Goal: Transaction & Acquisition: Purchase product/service

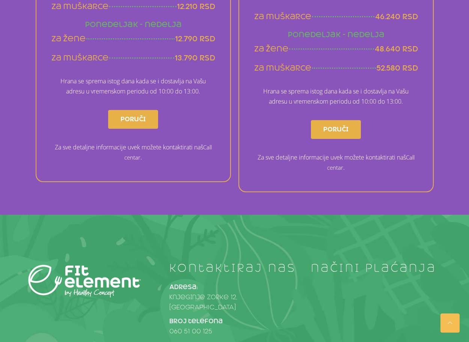
scroll to position [710, 0]
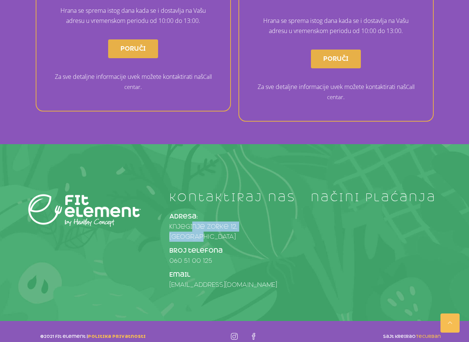
drag, startPoint x: 191, startPoint y: 230, endPoint x: 278, endPoint y: 229, distance: 87.6
click at [278, 229] on p "Adresa: Knjeginje Zorke 12, Beograd" at bounding box center [235, 227] width 130 height 30
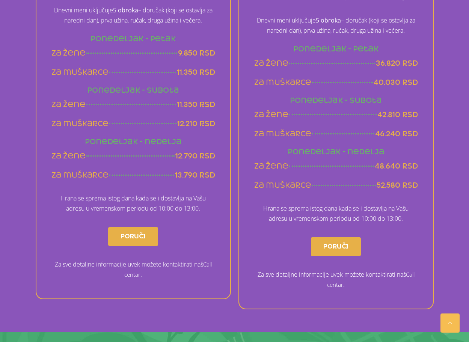
scroll to position [446, 0]
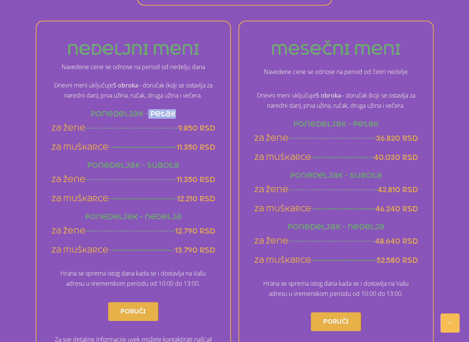
drag, startPoint x: 149, startPoint y: 112, endPoint x: 181, endPoint y: 112, distance: 31.6
click at [181, 112] on h4 "Ponedeljak - Petak" at bounding box center [133, 113] width 164 height 7
drag, startPoint x: 150, startPoint y: 92, endPoint x: 159, endPoint y: 93, distance: 9.0
click at [156, 92] on p "Dnevni meni uključuje 5 obroka – doručak (koji se ostavlja za naredni dan), prv…" at bounding box center [133, 90] width 164 height 20
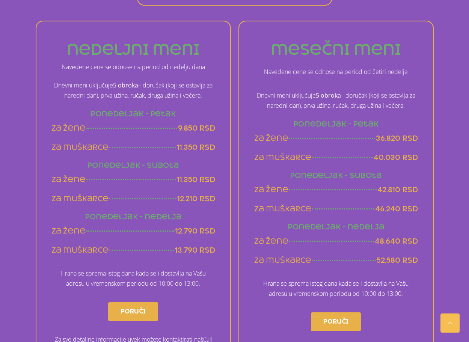
click at [159, 93] on p "Dnevni meni uključuje 5 obroka – doručak (koji se ostavlja za naredni dan), prv…" at bounding box center [133, 90] width 164 height 20
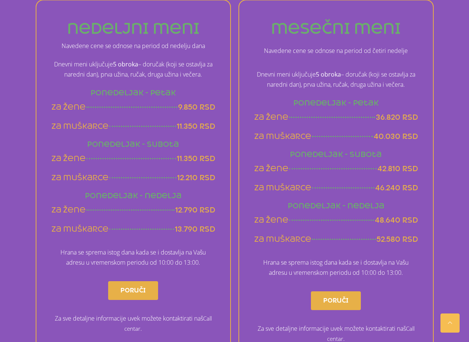
scroll to position [484, 0]
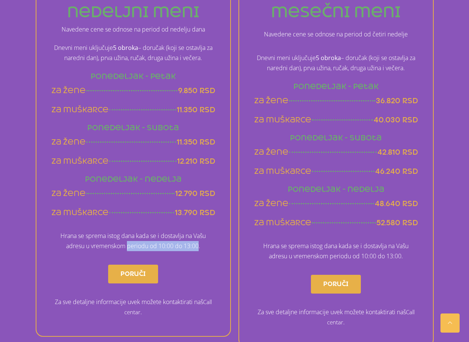
drag, startPoint x: 124, startPoint y: 245, endPoint x: 198, endPoint y: 247, distance: 74.1
click at [198, 247] on p "Hrana se sprema istog dana kada se i dostavlja na Vašu adresu u vremenskom peri…" at bounding box center [133, 241] width 164 height 20
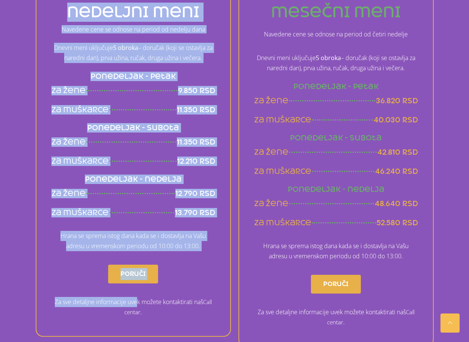
drag, startPoint x: 134, startPoint y: 299, endPoint x: 228, endPoint y: 301, distance: 93.6
click at [228, 301] on div "nedeljni meni Navedene cene se odnose na period od nedelju dana Dnevni meni ukl…" at bounding box center [133, 160] width 195 height 354
click at [209, 303] on link "Call centar" at bounding box center [168, 307] width 88 height 18
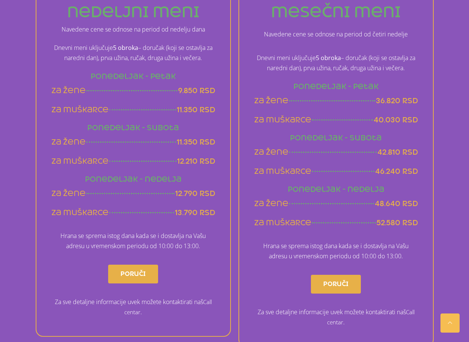
click at [332, 245] on p "Hrana se sprema istog dana kada se i dostavlja na Vašu adresu u vremenskom peri…" at bounding box center [336, 251] width 164 height 20
drag, startPoint x: 379, startPoint y: 169, endPoint x: 410, endPoint y: 171, distance: 31.2
click at [410, 171] on span "46.240 rsd" at bounding box center [396, 171] width 43 height 9
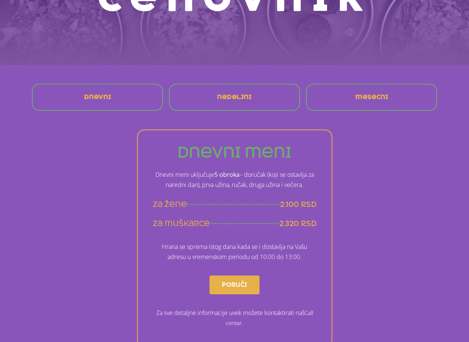
scroll to position [0, 0]
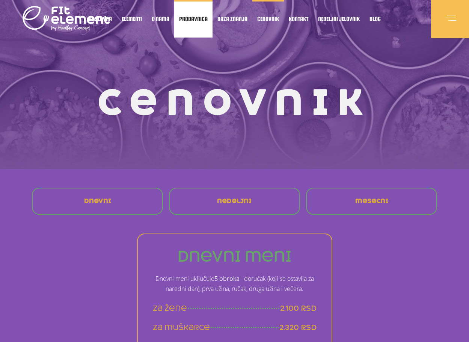
click at [188, 21] on span "Prodavnica" at bounding box center [193, 19] width 29 height 4
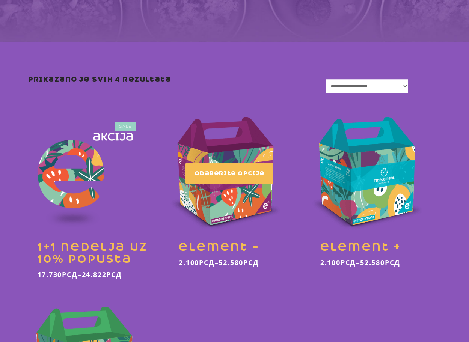
scroll to position [113, 0]
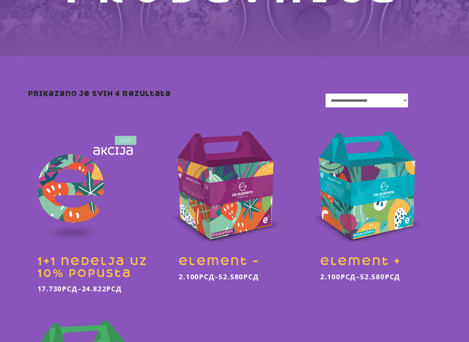
click at [368, 102] on select "**********" at bounding box center [367, 101] width 83 height 14
click at [374, 100] on select "**********" at bounding box center [367, 101] width 83 height 14
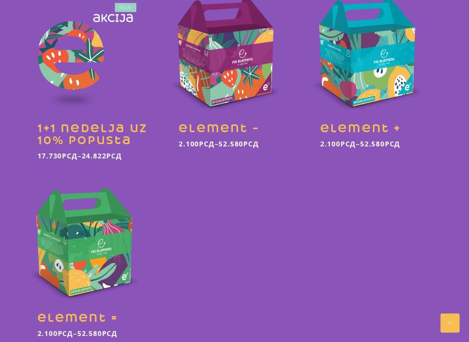
scroll to position [321, 0]
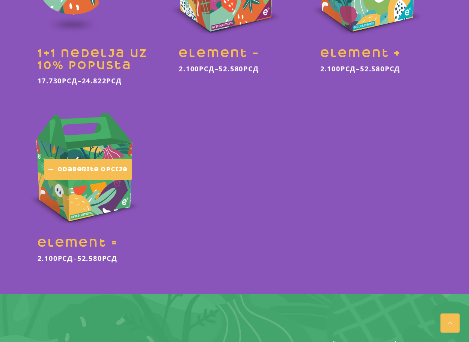
click at [96, 170] on span "Odaberite opcije" at bounding box center [93, 170] width 70 height 8
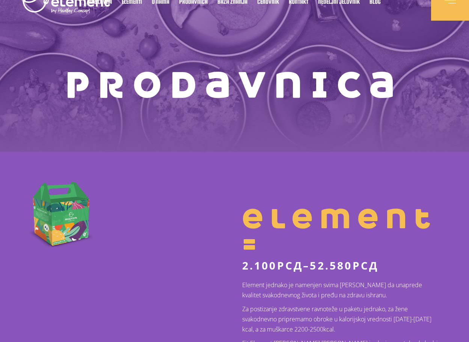
scroll to position [150, 0]
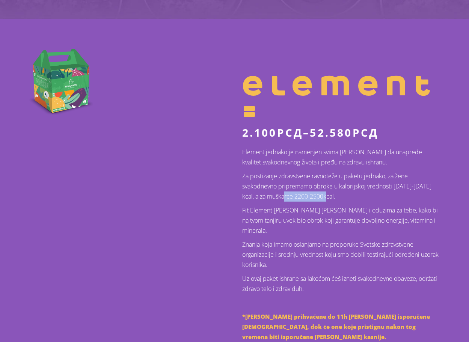
drag, startPoint x: 284, startPoint y: 195, endPoint x: 325, endPoint y: 197, distance: 41.8
click at [325, 197] on p "Za postizanje zdravstvene ravnoteže u paketu jednako, za žene svakodnevno pripr…" at bounding box center [341, 186] width 199 height 30
drag, startPoint x: 258, startPoint y: 197, endPoint x: 324, endPoint y: 196, distance: 65.8
click at [324, 196] on p "Za postizanje zdravstvene ravnoteže u paketu jednako, za žene svakodnevno pripr…" at bounding box center [341, 186] width 199 height 30
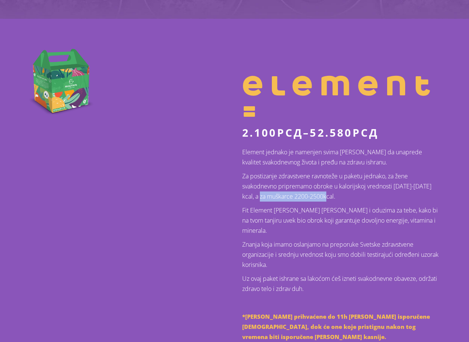
click at [324, 196] on p "Za postizanje zdravstvene ravnoteže u paketu jednako, za žene svakodnevno pripr…" at bounding box center [341, 186] width 199 height 30
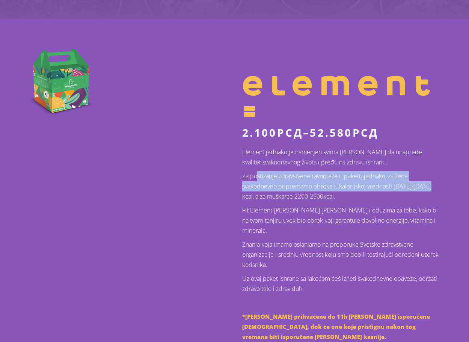
drag, startPoint x: 259, startPoint y: 176, endPoint x: 435, endPoint y: 188, distance: 177.0
click at [435, 188] on p "Za postizanje zdravstvene ravnoteže u paketu jednako, za žene svakodnevno pripr…" at bounding box center [341, 186] width 199 height 30
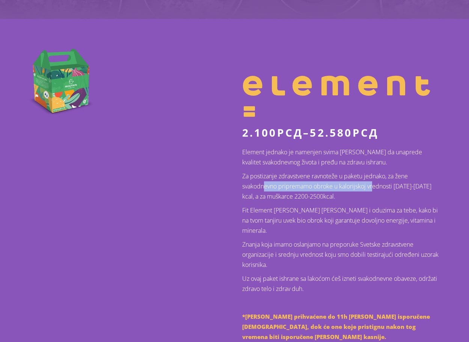
drag, startPoint x: 266, startPoint y: 182, endPoint x: 379, endPoint y: 185, distance: 113.2
click at [379, 185] on p "Za postizanje zdravstvene ravnoteže u paketu jednako, za žene svakodnevno pripr…" at bounding box center [341, 186] width 199 height 30
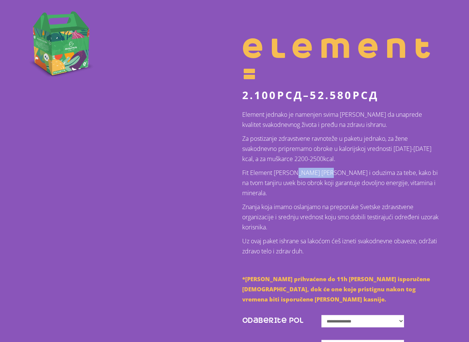
drag, startPoint x: 292, startPoint y: 168, endPoint x: 342, endPoint y: 168, distance: 50.0
click at [338, 168] on p "Fit Element tim sabira i oduzima za tebe, kako bi na tvom tanjiru uvek bio obro…" at bounding box center [341, 183] width 199 height 30
click at [342, 168] on p "Fit Element tim sabira i oduzima za tebe, kako bi na tvom tanjiru uvek bio obro…" at bounding box center [341, 183] width 199 height 30
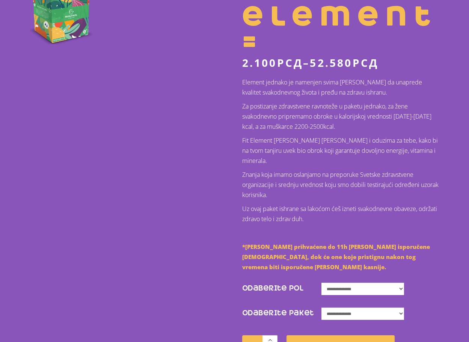
scroll to position [376, 0]
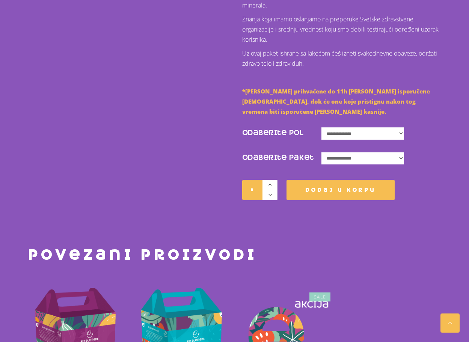
click at [354, 127] on select "**********" at bounding box center [363, 133] width 83 height 12
click at [322, 127] on select "**********" at bounding box center [363, 133] width 83 height 12
select select "*****"
click at [354, 152] on select "**********" at bounding box center [363, 158] width 83 height 12
select select "**********"
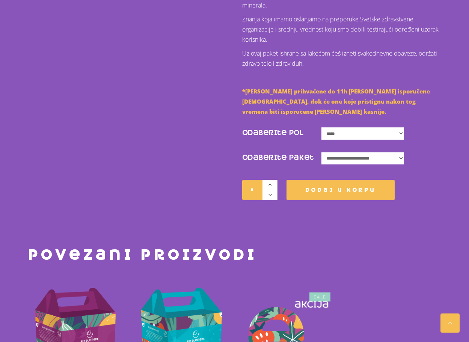
click at [322, 152] on select "**********" at bounding box center [363, 158] width 83 height 12
select select "*****"
select select "**********"
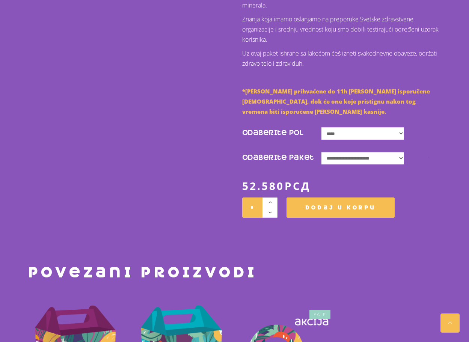
click at [426, 180] on span "52.580 рсд" at bounding box center [341, 186] width 199 height 12
drag, startPoint x: 295, startPoint y: 82, endPoint x: 354, endPoint y: 77, distance: 59.2
click at [354, 88] on span "*[PERSON_NAME] prihvaćene do 11h [PERSON_NAME] isporučene [DEMOGRAPHIC_DATA], d…" at bounding box center [336, 102] width 188 height 28
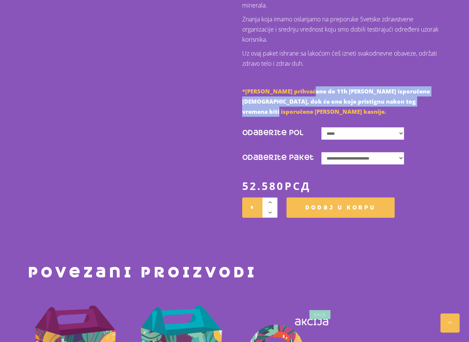
drag, startPoint x: 313, startPoint y: 80, endPoint x: 436, endPoint y: 94, distance: 123.6
click at [436, 94] on p "*[PERSON_NAME] prihvaćene do 11h [PERSON_NAME] isporučene [DEMOGRAPHIC_DATA], d…" at bounding box center [341, 101] width 199 height 30
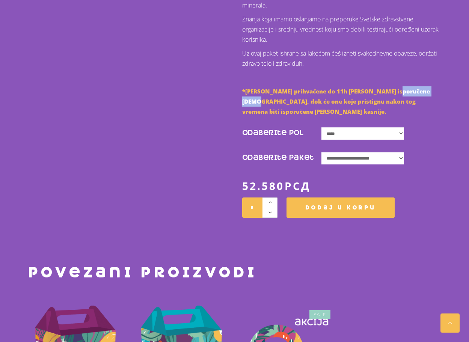
drag, startPoint x: 392, startPoint y: 78, endPoint x: 426, endPoint y: 81, distance: 34.3
click at [430, 88] on span "*[PERSON_NAME] prihvaćene do 11h [PERSON_NAME] isporučene [DEMOGRAPHIC_DATA], d…" at bounding box center [336, 102] width 188 height 28
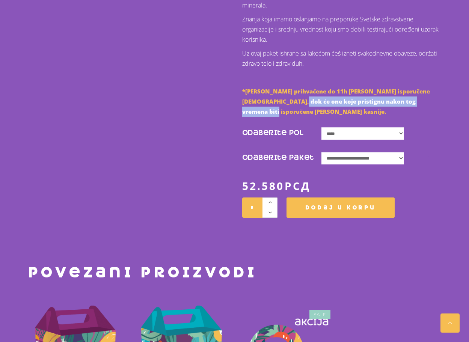
drag, startPoint x: 276, startPoint y: 90, endPoint x: 429, endPoint y: 89, distance: 152.6
click at [429, 89] on p "*[PERSON_NAME] prihvaćene do 11h [PERSON_NAME] isporučene [DEMOGRAPHIC_DATA], d…" at bounding box center [341, 101] width 199 height 30
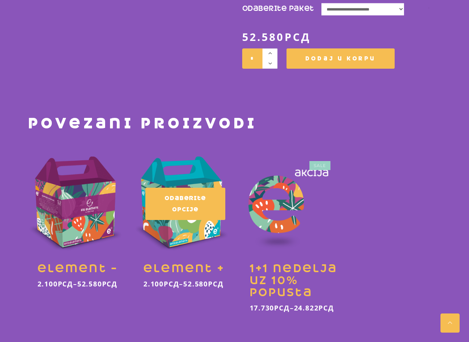
scroll to position [526, 0]
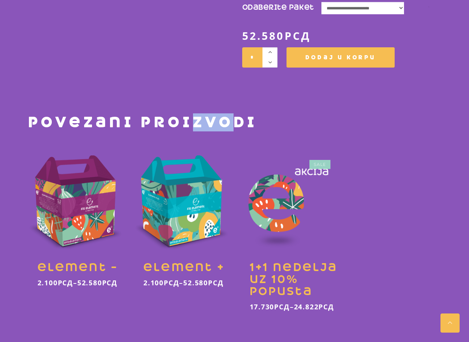
drag, startPoint x: 190, startPoint y: 103, endPoint x: 233, endPoint y: 102, distance: 42.9
click at [233, 116] on h2 "Povezani proizvodi" at bounding box center [234, 123] width 413 height 14
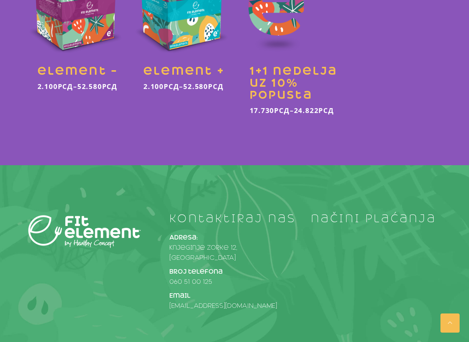
scroll to position [723, 0]
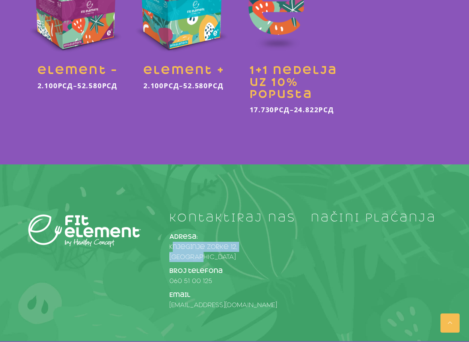
drag, startPoint x: 169, startPoint y: 226, endPoint x: 288, endPoint y: 229, distance: 119.2
click at [288, 229] on div "kontaktiraj nas Adresa: Knjeginje Zorke 12, Beograd Broj telefona 060 51 00 125…" at bounding box center [235, 263] width 142 height 102
click at [326, 165] on div "kontaktiraj nas Adresa: Knjeginje Zorke 12, Beograd Broj telefona 060 51 00 125…" at bounding box center [234, 253] width 469 height 177
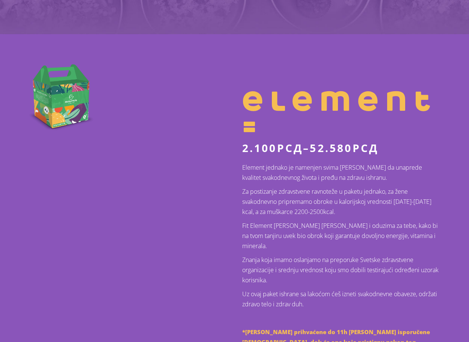
scroll to position [0, 0]
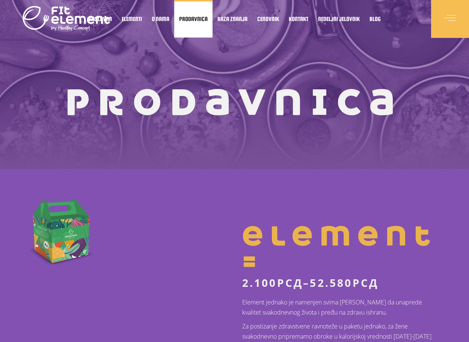
click at [194, 19] on span "Prodavnica" at bounding box center [193, 19] width 29 height 4
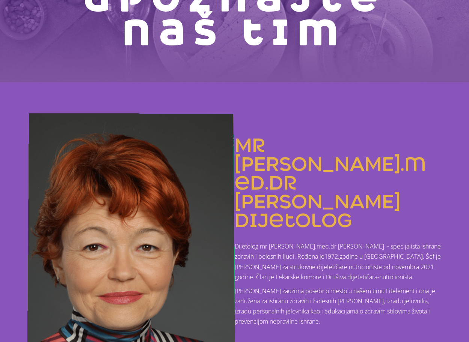
scroll to position [113, 0]
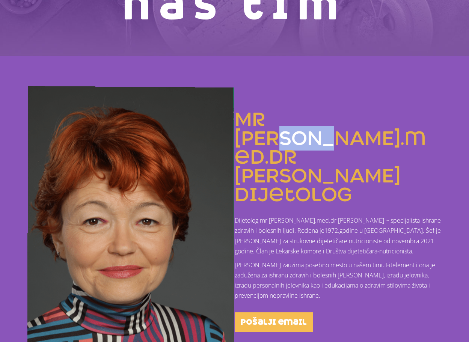
drag, startPoint x: 347, startPoint y: 128, endPoint x: 369, endPoint y: 129, distance: 21.8
click at [369, 129] on h3 "Mr [PERSON_NAME].med.dr [PERSON_NAME] dijetolog" at bounding box center [338, 157] width 207 height 94
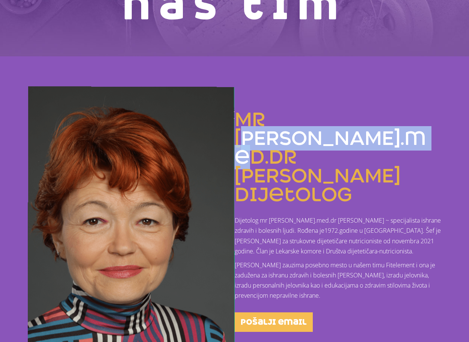
drag, startPoint x: 287, startPoint y: 142, endPoint x: 333, endPoint y: 148, distance: 45.8
click at [331, 147] on h3 "Mr [PERSON_NAME].med.dr [PERSON_NAME] dijetolog" at bounding box center [338, 157] width 207 height 94
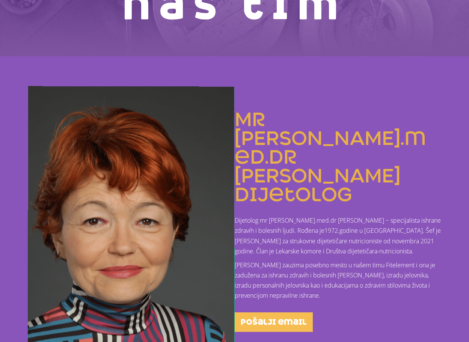
click at [279, 166] on h3 "Mr [PERSON_NAME].med.dr [PERSON_NAME] dijetolog" at bounding box center [338, 157] width 207 height 94
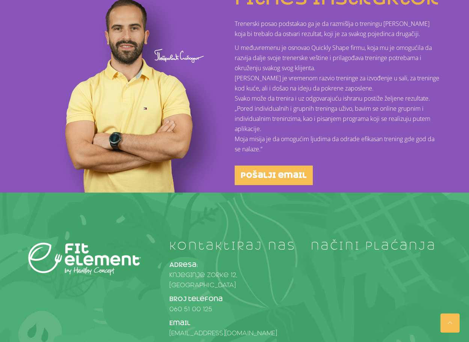
scroll to position [769, 0]
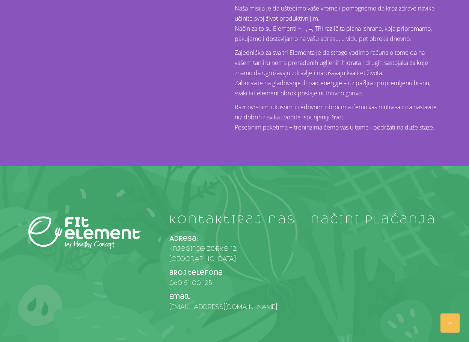
scroll to position [218, 0]
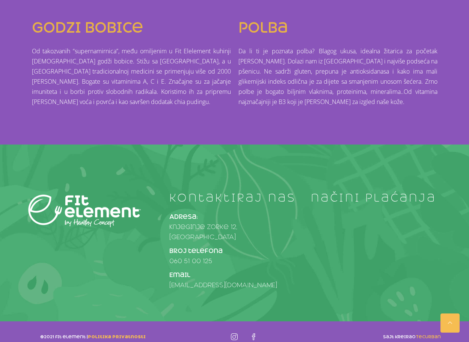
scroll to position [561, 0]
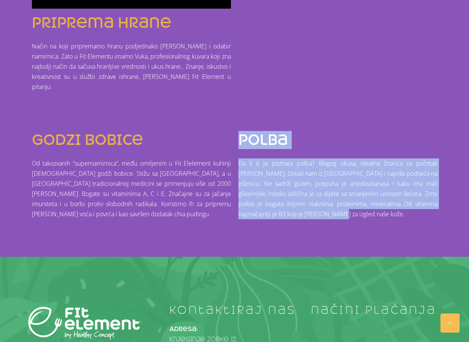
drag, startPoint x: 240, startPoint y: 139, endPoint x: 332, endPoint y: 215, distance: 119.6
click at [332, 215] on div "polba Da li ti je poznata polba? Blagog ukusa, idealna žitarica za početak [PER…" at bounding box center [338, 178] width 207 height 97
click at [332, 215] on p "Da li ti je poznata polba? Blagog ukusa, idealna žitarica za početak [PERSON_NA…" at bounding box center [338, 189] width 199 height 61
drag, startPoint x: 339, startPoint y: 216, endPoint x: 241, endPoint y: 138, distance: 126.3
click at [241, 138] on div "polba Da li ti je poznata polba? Blagog ukusa, idealna žitarica za početak dana…" at bounding box center [338, 178] width 207 height 97
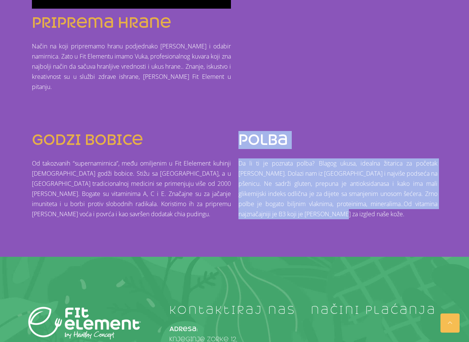
click at [241, 138] on h3 "polba" at bounding box center [338, 140] width 199 height 14
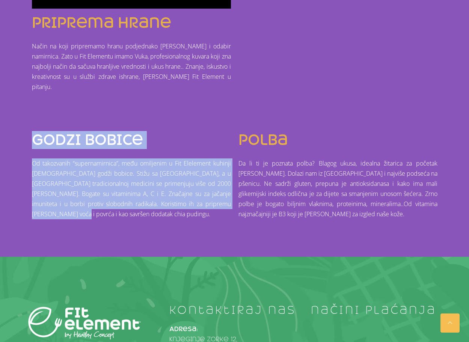
drag, startPoint x: 201, startPoint y: 201, endPoint x: 35, endPoint y: 135, distance: 178.6
click at [36, 135] on div "godzi bobice Od takozvanih “supernamirnica”, među omiljenim u Fit Elelement kuh…" at bounding box center [131, 178] width 207 height 97
click at [35, 135] on h3 "godzi bobice" at bounding box center [131, 140] width 199 height 14
drag, startPoint x: 35, startPoint y: 135, endPoint x: 223, endPoint y: 204, distance: 199.9
click at [223, 204] on div "godzi bobice Od takozvanih “supernamirnica”, među omiljenim u Fit Elelement kuh…" at bounding box center [131, 178] width 207 height 97
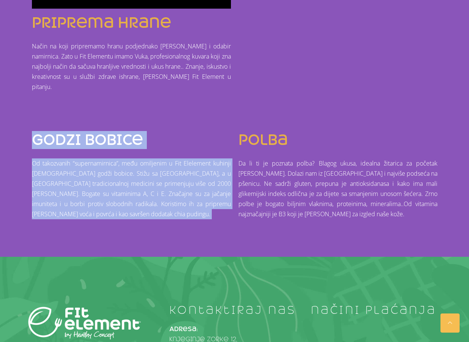
click at [223, 204] on p "Od takozvanih “supernamirnica”, među omiljenim u Fit Elelement kuhinji jesu god…" at bounding box center [131, 189] width 199 height 61
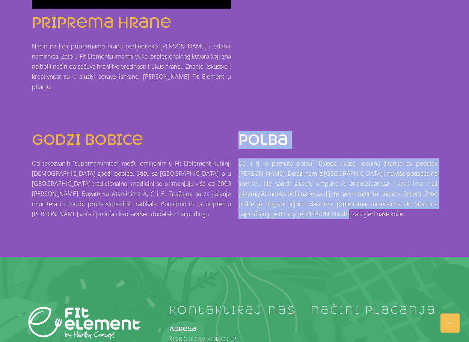
drag, startPoint x: 243, startPoint y: 136, endPoint x: 339, endPoint y: 215, distance: 123.7
click at [339, 215] on div "polba Da li ti je poznata polba? Blagog ukusa, idealna žitarica za početak dana…" at bounding box center [338, 178] width 207 height 97
click at [339, 215] on p "Da li ti je poznata polba? Blagog ukusa, idealna žitarica za početak dana. Dola…" at bounding box center [338, 189] width 199 height 61
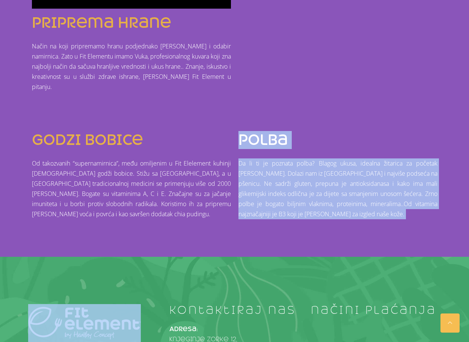
drag, startPoint x: 339, startPoint y: 215, endPoint x: 242, endPoint y: 137, distance: 123.8
click at [242, 137] on div "polba Da li ti je poznata polba? Blagog ukusa, idealna žitarica za početak dana…" at bounding box center [338, 178] width 207 height 97
click at [242, 136] on h3 "polba" at bounding box center [338, 140] width 199 height 14
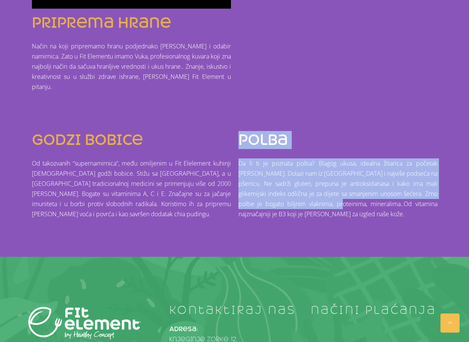
drag, startPoint x: 239, startPoint y: 139, endPoint x: 330, endPoint y: 207, distance: 113.2
click at [330, 207] on div "polba Da li ti je poznata polba? Blagog ukusa, idealna žitarica za početak dana…" at bounding box center [338, 178] width 207 height 97
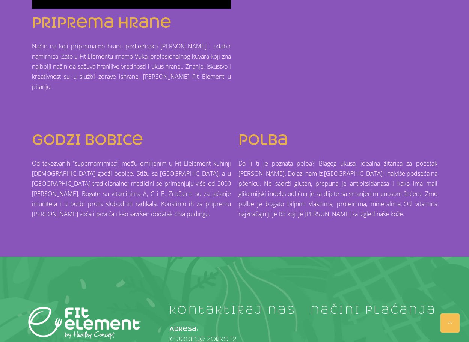
click at [334, 212] on p "Da li ti je poznata polba? Blagog ukusa, idealna žitarica za početak dana. Dola…" at bounding box center [338, 189] width 199 height 61
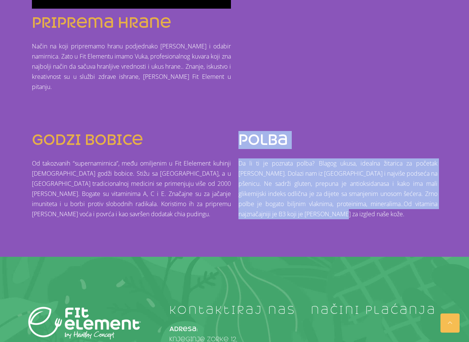
drag, startPoint x: 339, startPoint y: 219, endPoint x: 239, endPoint y: 142, distance: 125.9
click at [239, 142] on div "polba Da li ti je poznata polba? Blagog ukusa, idealna žitarica za početak dana…" at bounding box center [338, 178] width 207 height 97
click at [239, 142] on h3 "polba" at bounding box center [338, 140] width 199 height 14
drag, startPoint x: 238, startPoint y: 136, endPoint x: 342, endPoint y: 224, distance: 136.3
click at [343, 227] on div "polba Da li ti je poznata polba? Blagog ukusa, idealna žitarica za početak dana…" at bounding box center [338, 178] width 207 height 97
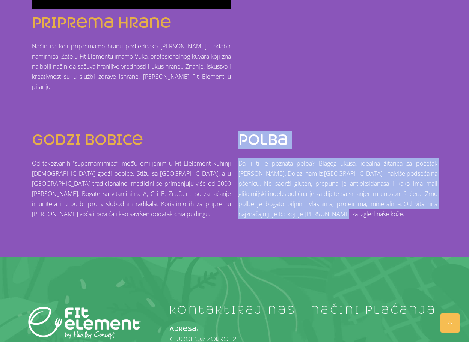
click at [338, 216] on p "Da li ti je poznata polba? Blagog ukusa, idealna žitarica za početak dana. Dola…" at bounding box center [338, 189] width 199 height 61
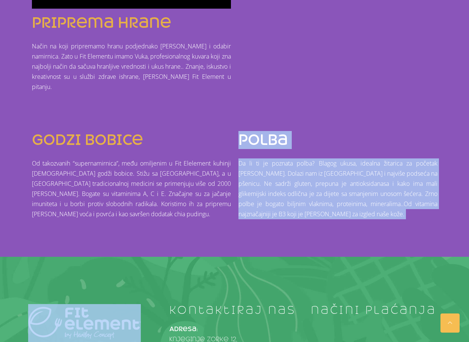
drag, startPoint x: 338, startPoint y: 216, endPoint x: 241, endPoint y: 138, distance: 124.1
click at [241, 138] on div "polba Da li ti je poznata polba? Blagog ukusa, idealna žitarica za početak dana…" at bounding box center [338, 178] width 207 height 97
click at [241, 138] on h3 "polba" at bounding box center [338, 140] width 199 height 14
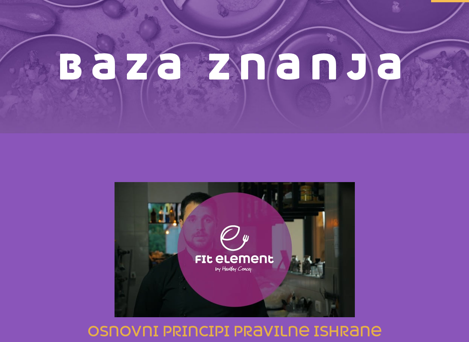
scroll to position [0, 0]
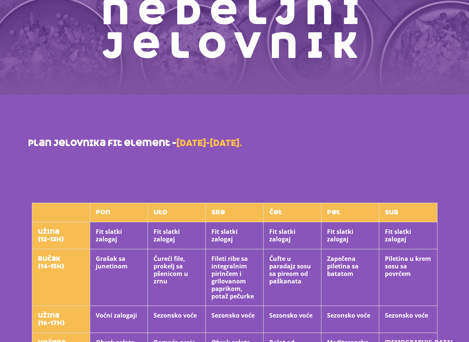
scroll to position [113, 0]
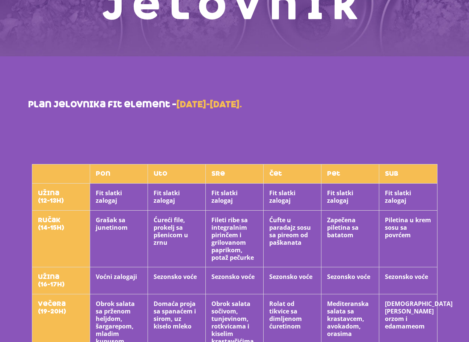
drag, startPoint x: 201, startPoint y: 100, endPoint x: 260, endPoint y: 100, distance: 58.6
click at [260, 100] on p "plan jelovnika fit element – 12.05-17.05.2025." at bounding box center [234, 105] width 413 height 14
drag, startPoint x: 208, startPoint y: 105, endPoint x: 254, endPoint y: 105, distance: 45.9
click at [251, 105] on p "plan jelovnika fit element – 12.05-17.05.2025." at bounding box center [234, 105] width 413 height 14
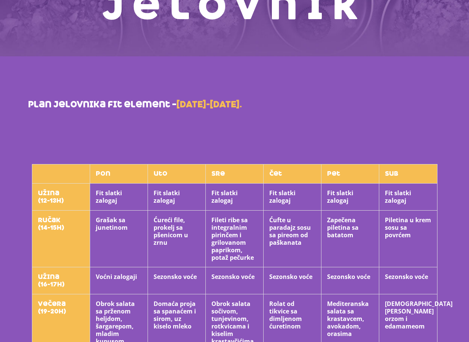
click at [254, 105] on p "plan jelovnika fit element – 12.05-17.05.2025." at bounding box center [234, 105] width 413 height 14
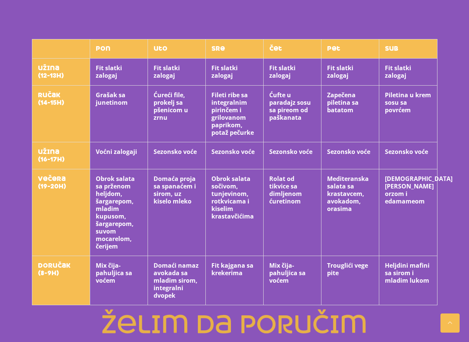
scroll to position [221, 0]
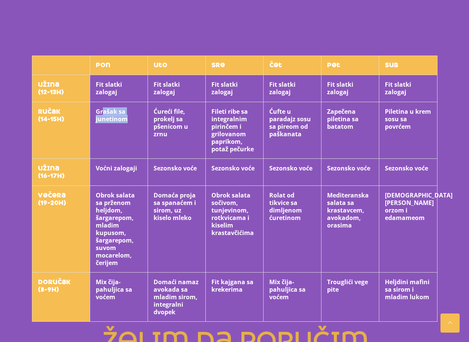
drag, startPoint x: 102, startPoint y: 107, endPoint x: 135, endPoint y: 118, distance: 34.7
click at [135, 118] on th "Grašak sa junetinom" at bounding box center [119, 130] width 58 height 57
drag, startPoint x: 151, startPoint y: 108, endPoint x: 182, endPoint y: 141, distance: 45.5
click at [182, 141] on th "Ćureći file, prokelj sa pšenicom u zrnu" at bounding box center [177, 130] width 58 height 57
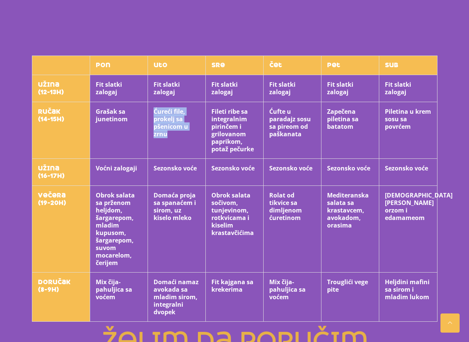
click at [182, 141] on th "Ćureći file, prokelj sa pšenicom u zrnu" at bounding box center [177, 130] width 58 height 57
drag, startPoint x: 209, startPoint y: 107, endPoint x: 254, endPoint y: 149, distance: 60.9
click at [254, 149] on th "Fileti ribe sa integralnim pirinčem i grilovanom paprikom, potaž pečurke" at bounding box center [235, 130] width 58 height 57
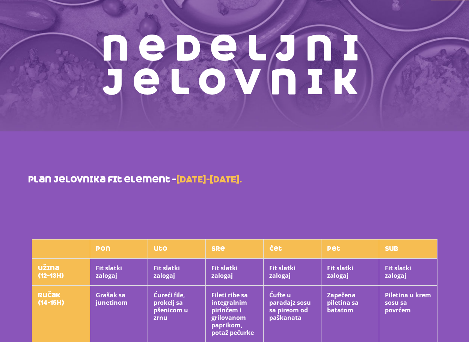
scroll to position [33, 0]
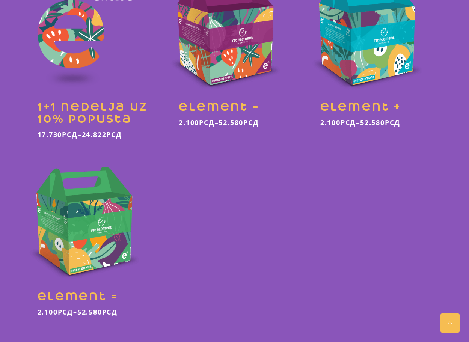
scroll to position [338, 0]
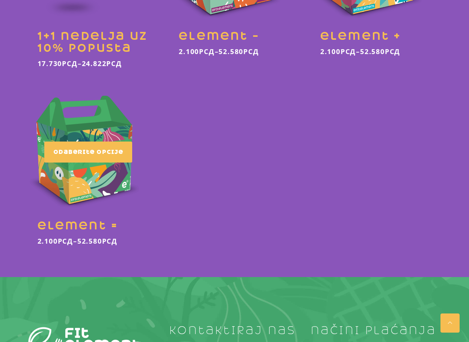
click at [102, 152] on span "Odaberite opcije" at bounding box center [88, 152] width 70 height 8
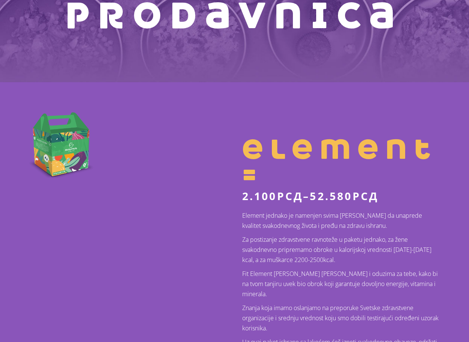
scroll to position [188, 0]
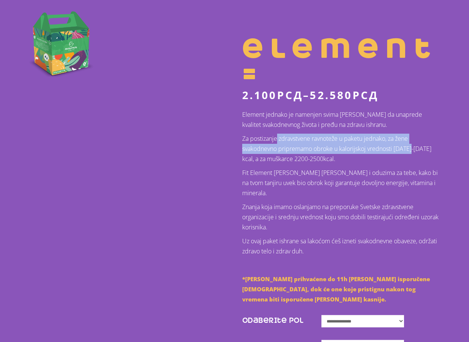
drag, startPoint x: 277, startPoint y: 141, endPoint x: 414, endPoint y: 145, distance: 136.5
click at [414, 145] on p "Za postizanje zdravstvene ravnoteže u paketu jednako, za žene svakodnevno pripr…" at bounding box center [341, 149] width 199 height 30
click at [297, 147] on p "Za postizanje zdravstvene ravnoteže u paketu jednako, za žene svakodnevno pripr…" at bounding box center [341, 149] width 199 height 30
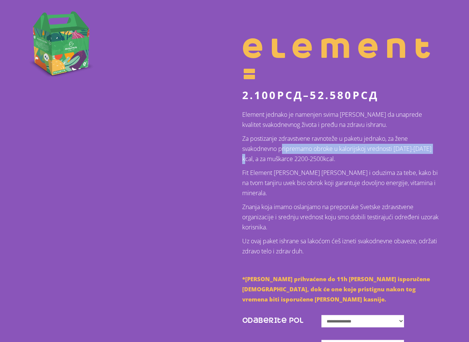
drag, startPoint x: 286, startPoint y: 148, endPoint x: 442, endPoint y: 152, distance: 155.6
click at [442, 152] on div "**********" at bounding box center [342, 212] width 214 height 352
click at [435, 151] on p "Za postizanje zdravstvene ravnoteže u paketu jednako, za žene svakodnevno pripr…" at bounding box center [341, 149] width 199 height 30
drag, startPoint x: 268, startPoint y: 148, endPoint x: 444, endPoint y: 150, distance: 175.5
click at [444, 150] on div "**********" at bounding box center [342, 212] width 214 height 352
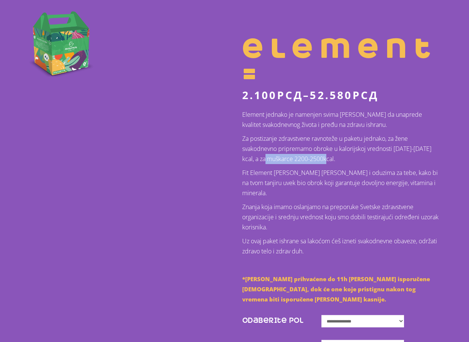
drag, startPoint x: 265, startPoint y: 156, endPoint x: 324, endPoint y: 157, distance: 59.4
click at [330, 159] on p "Za postizanje zdravstvene ravnoteže u paketu jednako, za žene svakodnevno pripr…" at bounding box center [341, 149] width 199 height 30
drag, startPoint x: 312, startPoint y: 147, endPoint x: 333, endPoint y: 147, distance: 20.3
click at [331, 147] on p "Za postizanje zdravstvene ravnoteže u paketu jednako, za žene svakodnevno pripr…" at bounding box center [341, 149] width 199 height 30
click at [333, 147] on p "Za postizanje zdravstvene ravnoteže u paketu jednako, za žene svakodnevno pripr…" at bounding box center [341, 149] width 199 height 30
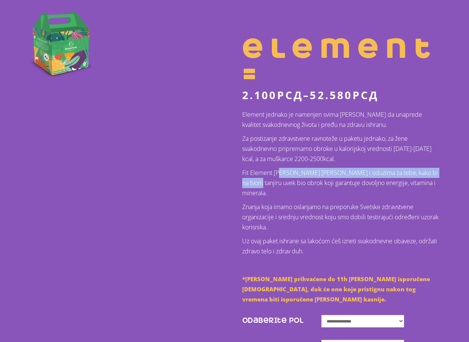
drag, startPoint x: 277, startPoint y: 173, endPoint x: 441, endPoint y: 172, distance: 163.9
click at [441, 172] on p "Fit Element [PERSON_NAME] [PERSON_NAME] i oduzima za tebe, kako bi na tvom tanj…" at bounding box center [341, 183] width 199 height 30
click at [439, 173] on p "Fit Element [PERSON_NAME] [PERSON_NAME] i oduzima za tebe, kako bi na tvom tanj…" at bounding box center [341, 183] width 199 height 30
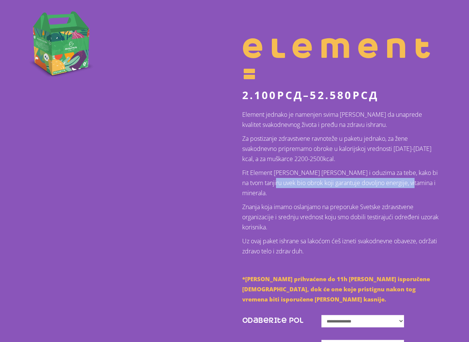
drag, startPoint x: 257, startPoint y: 178, endPoint x: 398, endPoint y: 185, distance: 141.1
click at [398, 185] on p "Fit Element [PERSON_NAME] [PERSON_NAME] i oduzima za tebe, kako bi na tvom tanj…" at bounding box center [341, 183] width 199 height 30
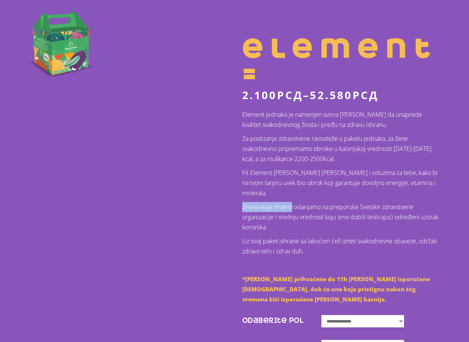
drag, startPoint x: 239, startPoint y: 198, endPoint x: 304, endPoint y: 197, distance: 64.6
click at [304, 197] on div "**********" at bounding box center [342, 212] width 214 height 352
click at [304, 202] on p "Znanja koja imamo oslanjamo na preporuke Svetske zdravstvene organizacije i sre…" at bounding box center [341, 217] width 199 height 30
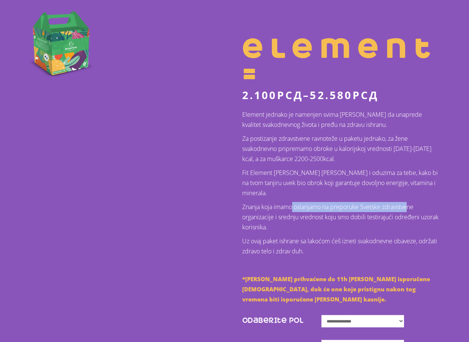
drag, startPoint x: 294, startPoint y: 196, endPoint x: 410, endPoint y: 198, distance: 116.5
click at [410, 202] on p "Znanja koja imamo oslanjamo na preporuke Svetske zdravstvene organizacije i sre…" at bounding box center [341, 217] width 199 height 30
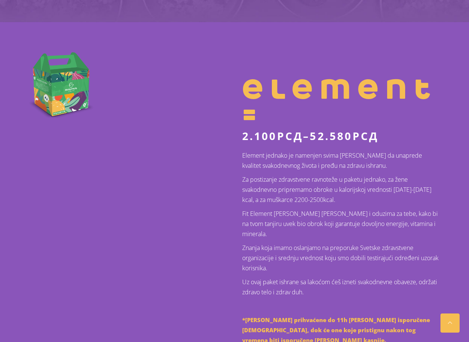
scroll to position [226, 0]
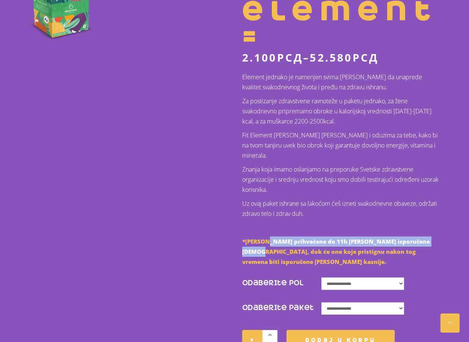
drag, startPoint x: 271, startPoint y: 231, endPoint x: 437, endPoint y: 233, distance: 165.8
click at [430, 238] on span "*[PERSON_NAME] prihvaćene do 11h [PERSON_NAME] isporučene [DEMOGRAPHIC_DATA], d…" at bounding box center [336, 252] width 188 height 28
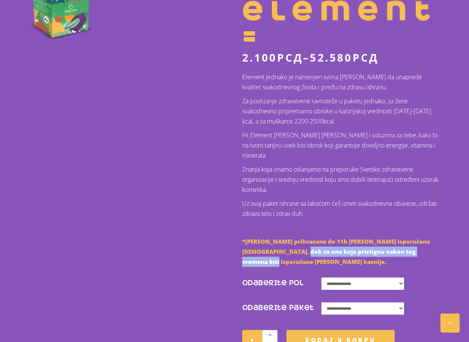
drag, startPoint x: 280, startPoint y: 241, endPoint x: 424, endPoint y: 242, distance: 144.0
click at [424, 242] on p "*[PERSON_NAME] prihvaćene do 11h [PERSON_NAME] isporučene [DEMOGRAPHIC_DATA], d…" at bounding box center [341, 252] width 199 height 30
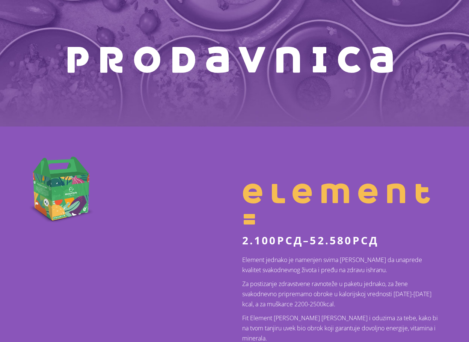
scroll to position [113, 0]
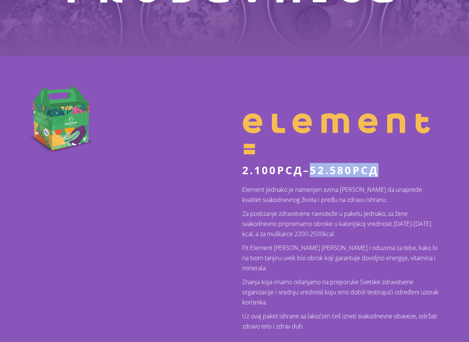
drag, startPoint x: 316, startPoint y: 174, endPoint x: 390, endPoint y: 173, distance: 74.4
click at [390, 173] on p "2.100 рсд – 52.580 рсд" at bounding box center [341, 170] width 199 height 12
drag, startPoint x: 390, startPoint y: 168, endPoint x: 242, endPoint y: 174, distance: 148.2
click at [242, 174] on p "2.100 рсд – 52.580 рсд" at bounding box center [341, 170] width 199 height 12
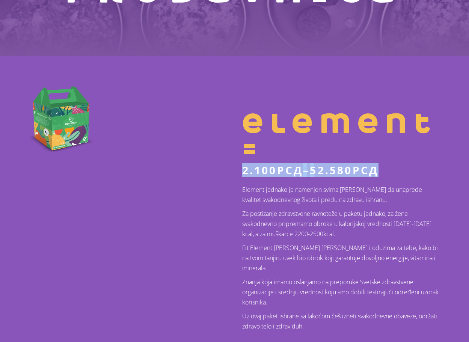
click at [242, 174] on bdi "2.100 рсд" at bounding box center [272, 170] width 61 height 14
drag, startPoint x: 243, startPoint y: 172, endPoint x: 389, endPoint y: 175, distance: 145.9
click at [389, 175] on p "2.100 рсд – 52.580 рсд" at bounding box center [341, 170] width 199 height 12
